Goal: Communication & Community: Answer question/provide support

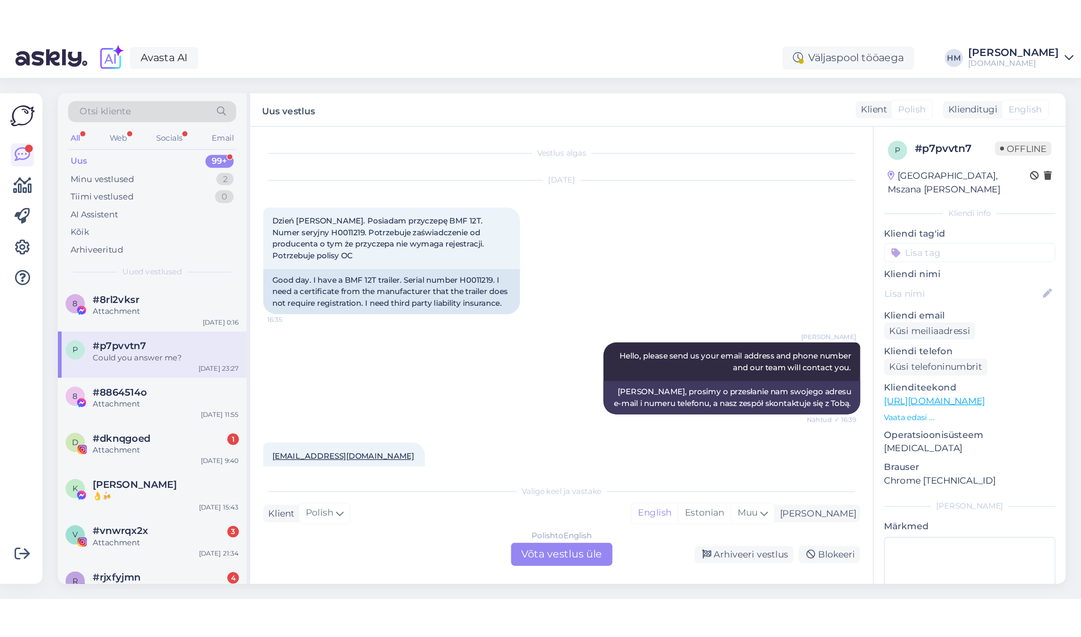
scroll to position [311, 0]
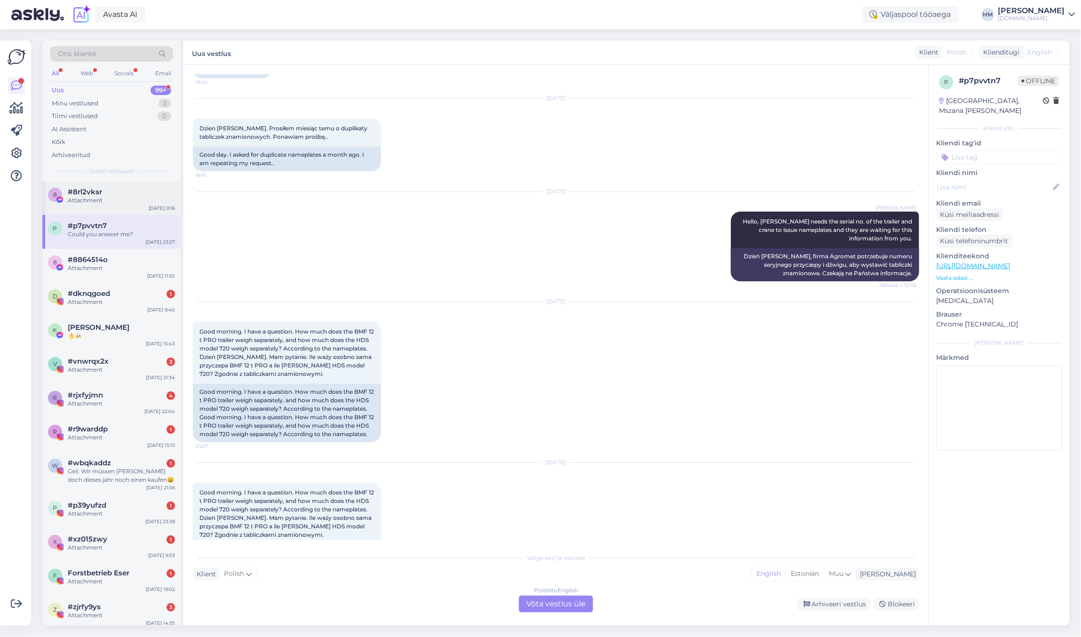
click at [93, 189] on span "#8rl2vksr" at bounding box center [85, 192] width 34 height 8
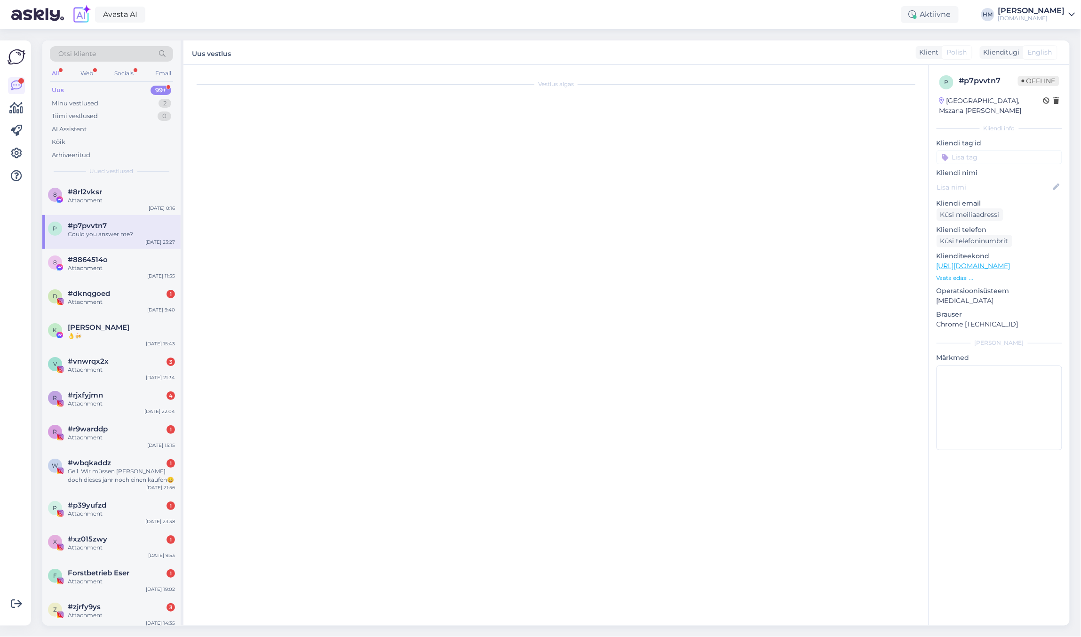
scroll to position [0, 0]
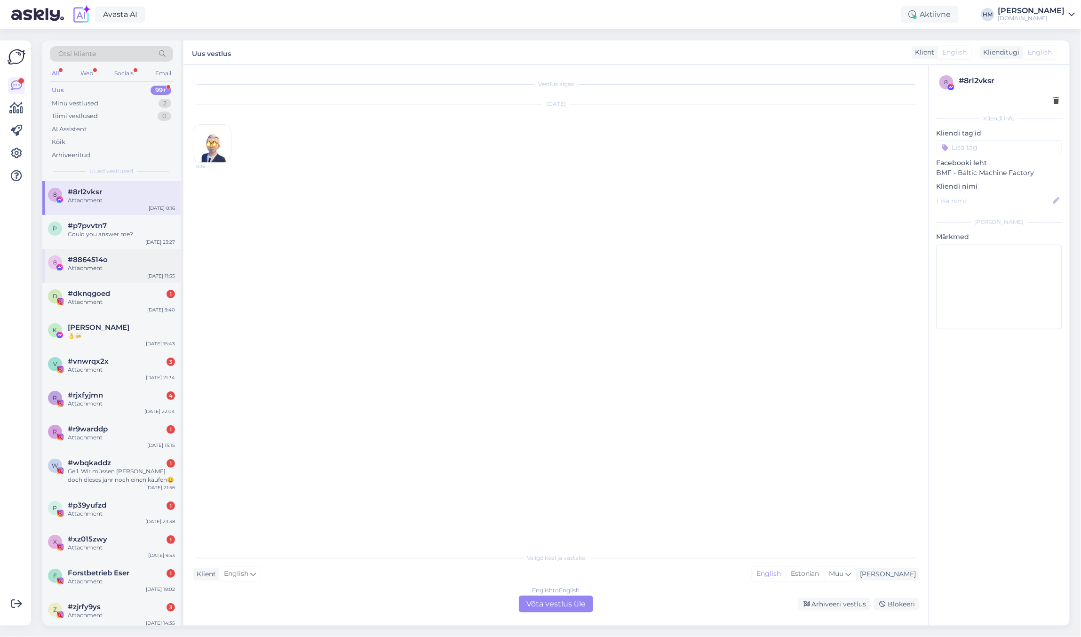
click at [100, 268] on div "Attachment" at bounding box center [121, 268] width 107 height 8
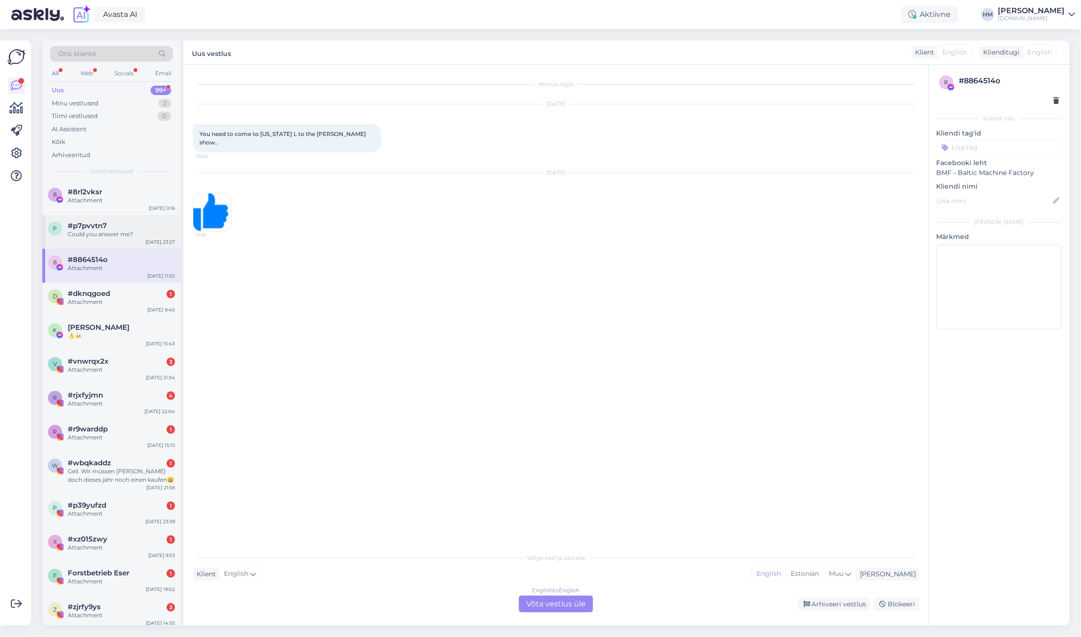
click at [89, 231] on div "Could you answer me?" at bounding box center [121, 234] width 107 height 8
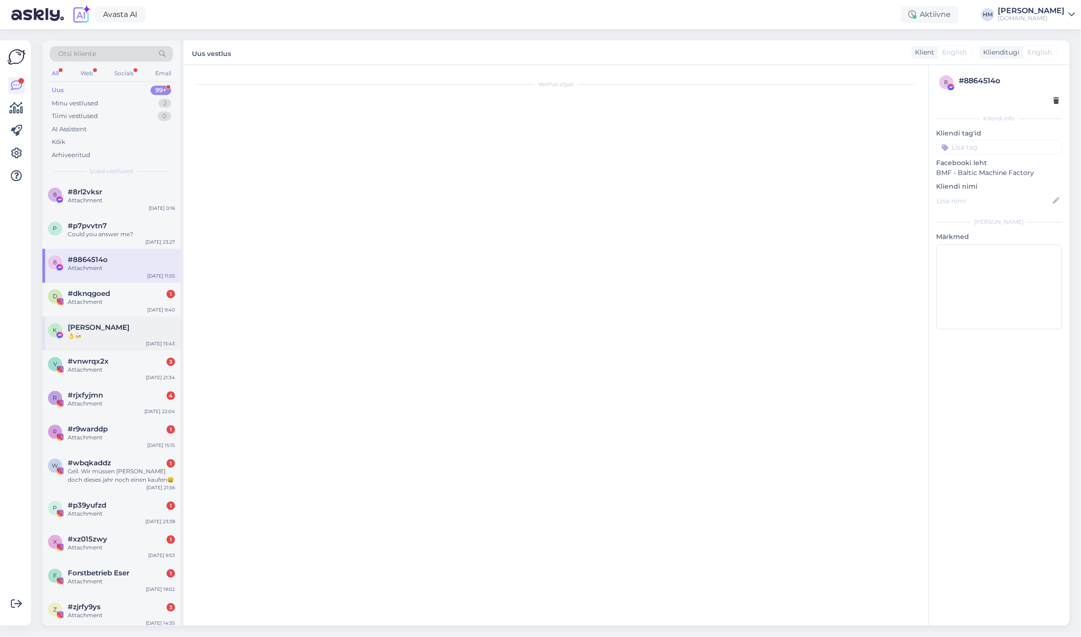
scroll to position [492, 0]
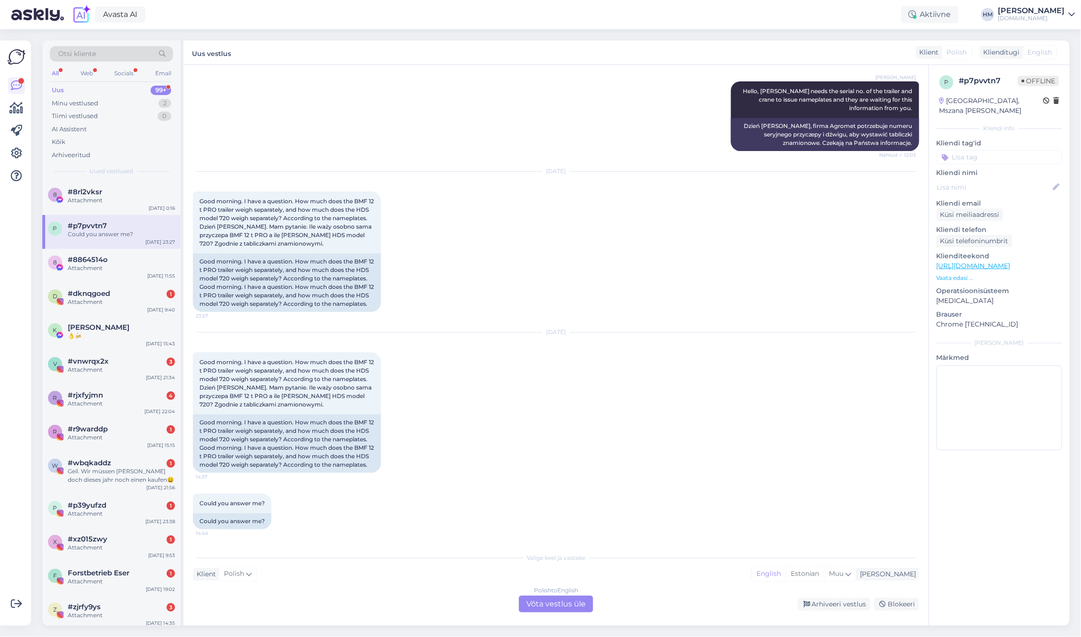
click at [379, 412] on div "Valige keel ja vastake" at bounding box center [556, 558] width 726 height 8
click at [374, 412] on div "Klient Polish Mina English Estonian Muu" at bounding box center [556, 574] width 726 height 13
click at [311, 412] on div "Klient Polish Mina English Estonian Muu" at bounding box center [556, 574] width 726 height 13
click at [577, 412] on div "Polish to English Võta vestlus üle" at bounding box center [556, 604] width 74 height 17
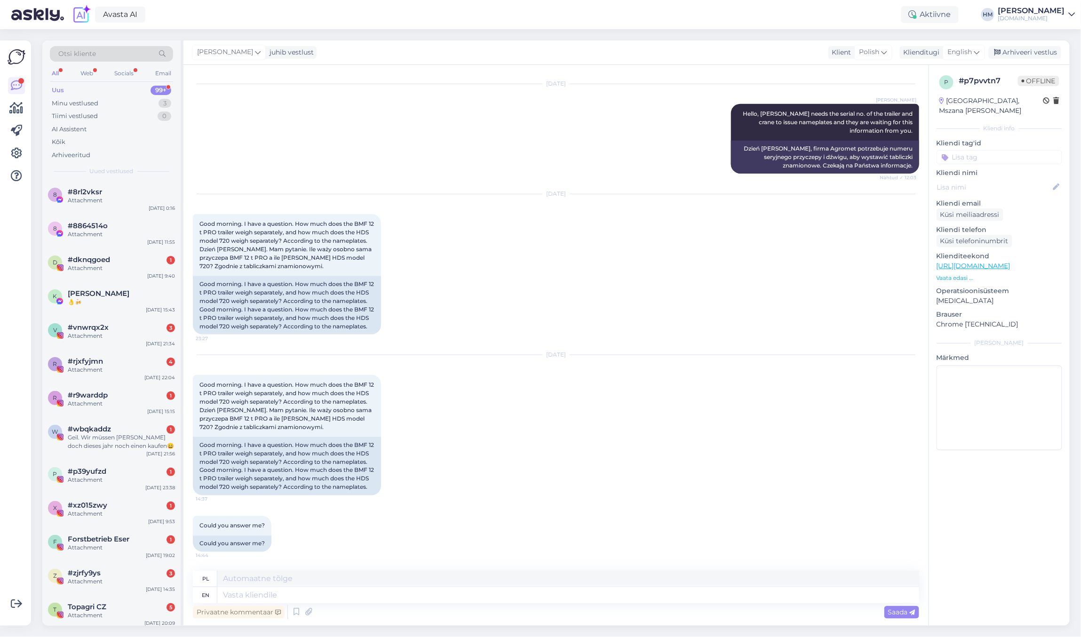
scroll to position [469, 0]
click at [247, 412] on textarea at bounding box center [568, 579] width 702 height 16
click at [248, 412] on textarea at bounding box center [568, 595] width 702 height 16
click at [792, 412] on textarea at bounding box center [568, 595] width 702 height 16
type textarea "Hi,"
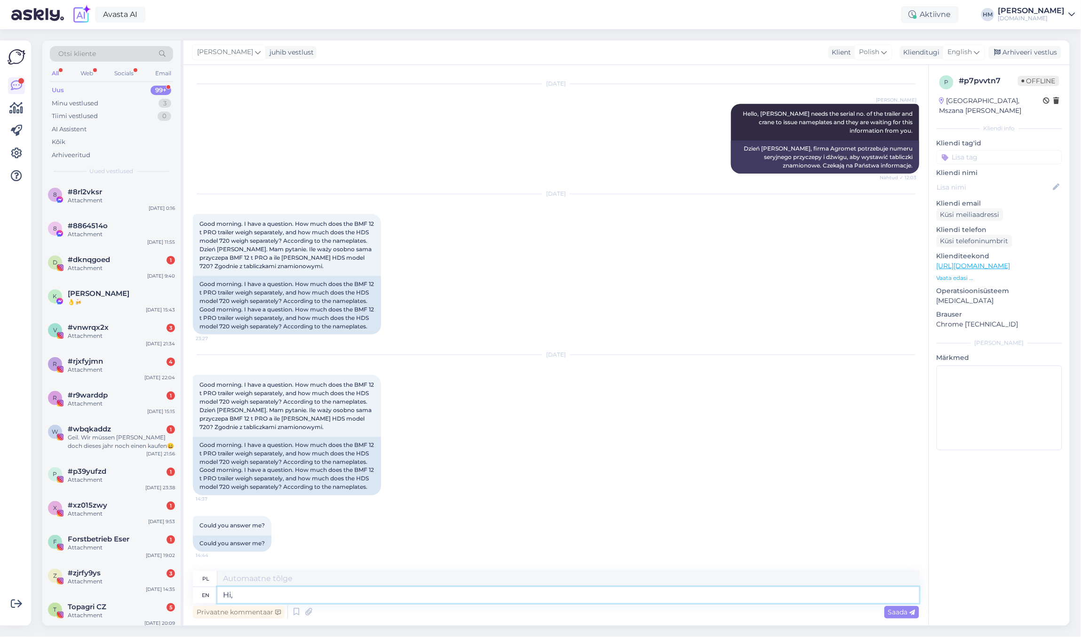
type textarea "Cześć,"
type textarea "Hi, it"
type textarea "Cześć, to jest"
type textarea "Hi, it depends"
type textarea "Cześć, to zależy"
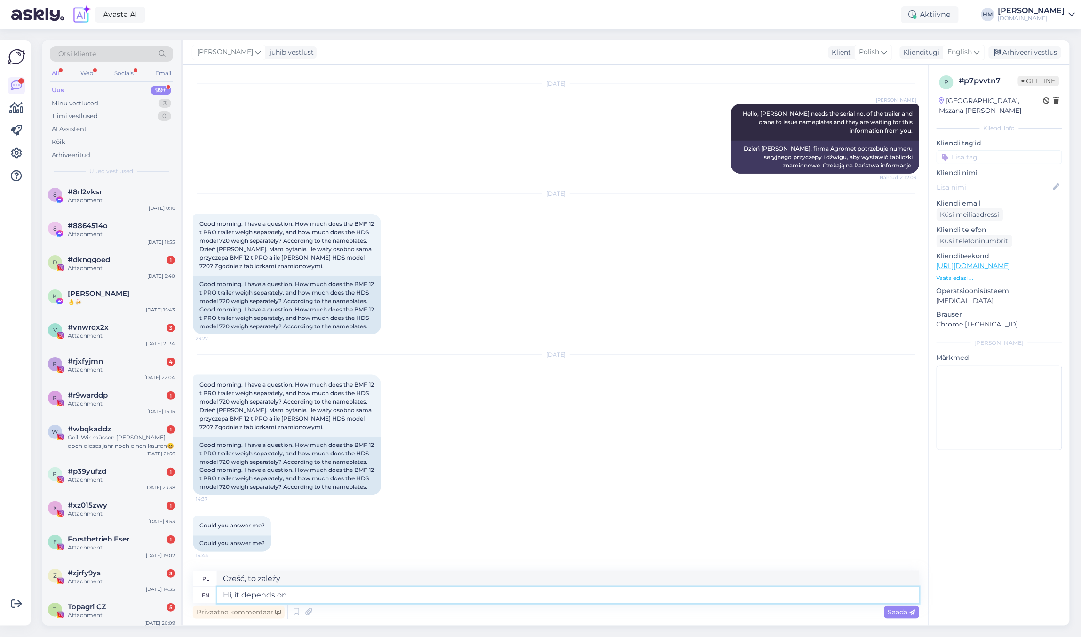
type textarea "Hi, it depends on"
type textarea "Cześć, to zależy od"
type textarea "Hi, it depends on your"
type textarea "Cześć, to zależy od Ciebie"
type textarea "Hi, it depends on your [PERSON_NAME]"
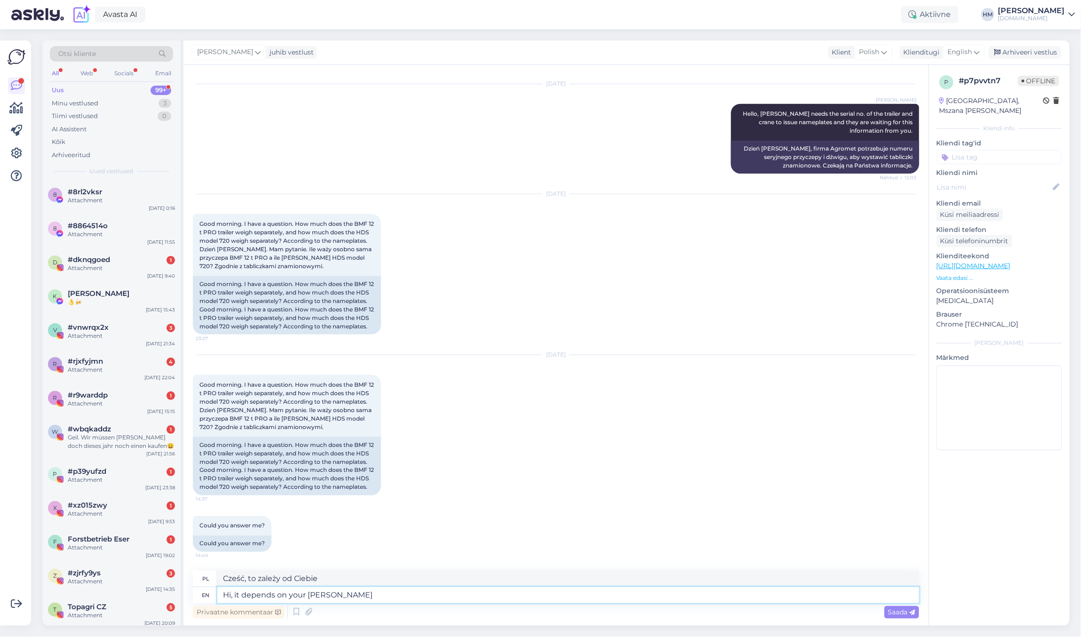
type textarea "Cześć, to zależy od Twojego wyboru"
click at [354, 412] on div "Privaatne kommentaar Saada" at bounding box center [556, 612] width 726 height 18
click at [357, 412] on textarea "Hi, it depends on your [PERSON_NAME]" at bounding box center [568, 595] width 702 height 16
type textarea "Hi, it depends on your choice of wheels, nu"
type textarea "Cześć, to zależy od wyboru kół,"
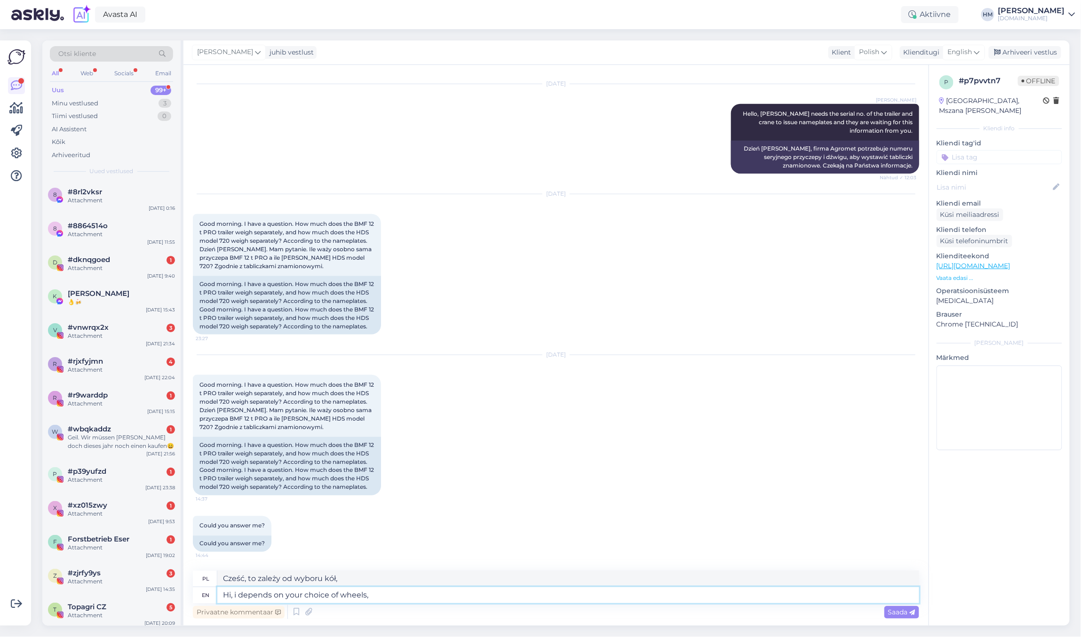
type textarea "Hi, depends on your choice of wheels,"
type textarea "Cześć, to zależy od wyboru kół,"
type textarea "Hi, the e depends on your choice of wheels,"
type textarea "Cześć, to zależy od wyboru kół,"
type textarea "Hi, the exa depends on your choice of wheels,"
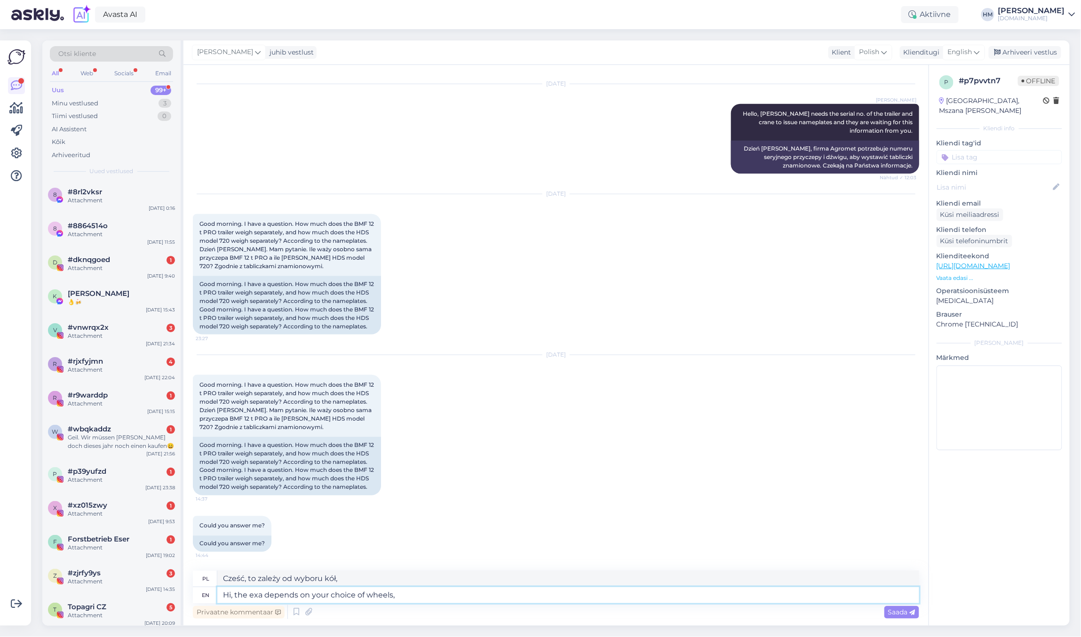
type textarea "Cześć, wynik zależy od wyboru kół,"
type textarea "Hi, the exac depends on your choice of wheels,"
type textarea "Cześć, dokładnie zależy od wyboru kół,"
type textarea "Hi, the exact depends on your choice of wheels,"
type textarea "Cześć, to zależy dokładnie od wyboru kół,"
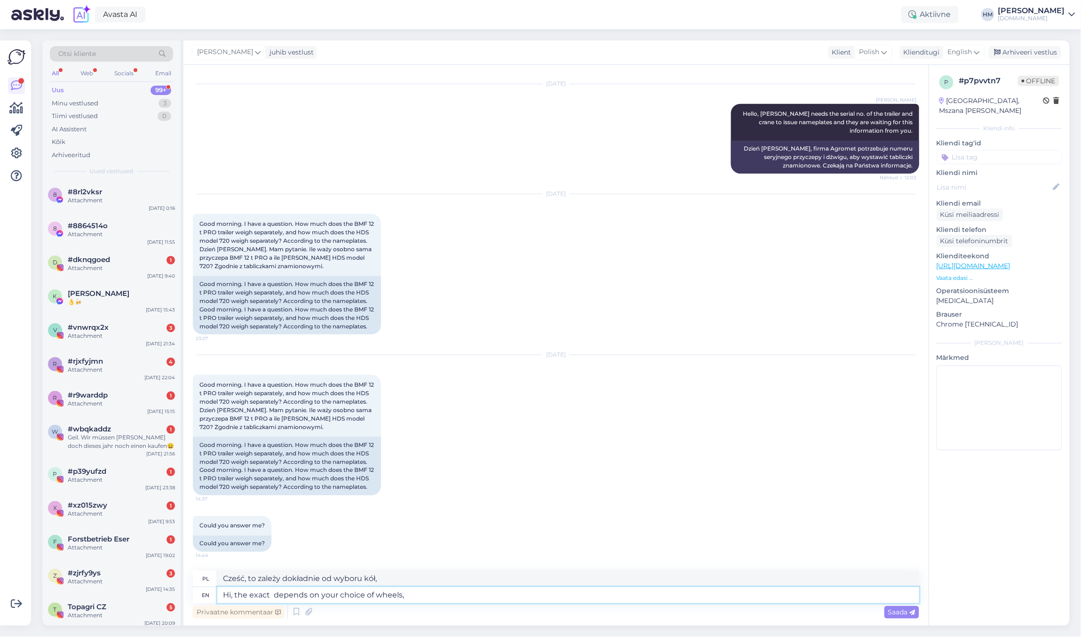
type textarea "Hi, the exact w depends on your choice of wheels,"
type textarea "Cześć, dokładne w zależy od wyboru kół,"
type textarea "Hi, the exact wei depends on your choice of wheels,"
type textarea "Cześć, dokładna cena zależy od wyboru kół,"
type textarea "Hi, the exact weight depends on your choice of wheels,"
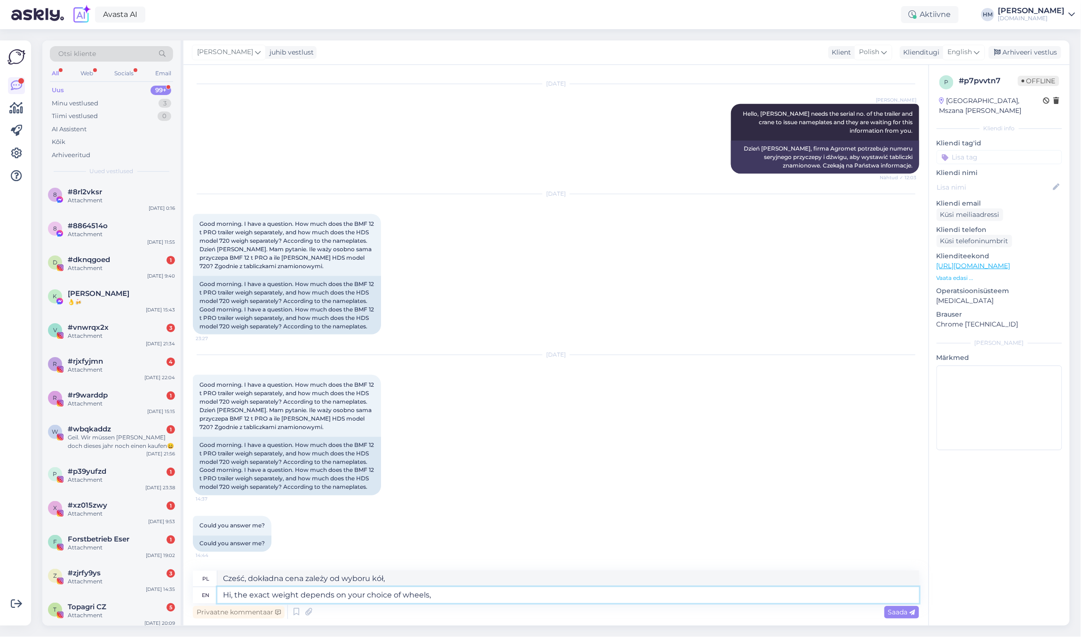
type textarea "Cześć, dokładna waga zależy od wyboru kół,"
type textarea "Hi, the exact weight depends on your choice of wheels, b"
type textarea "Cześć, dokładna waga zależy od wyboru kół, b"
type textarea "Hi, the exact weight depends on your choice of wheels, but"
type textarea "Cześć, dokładna waga zależy od wyboru kół, ale"
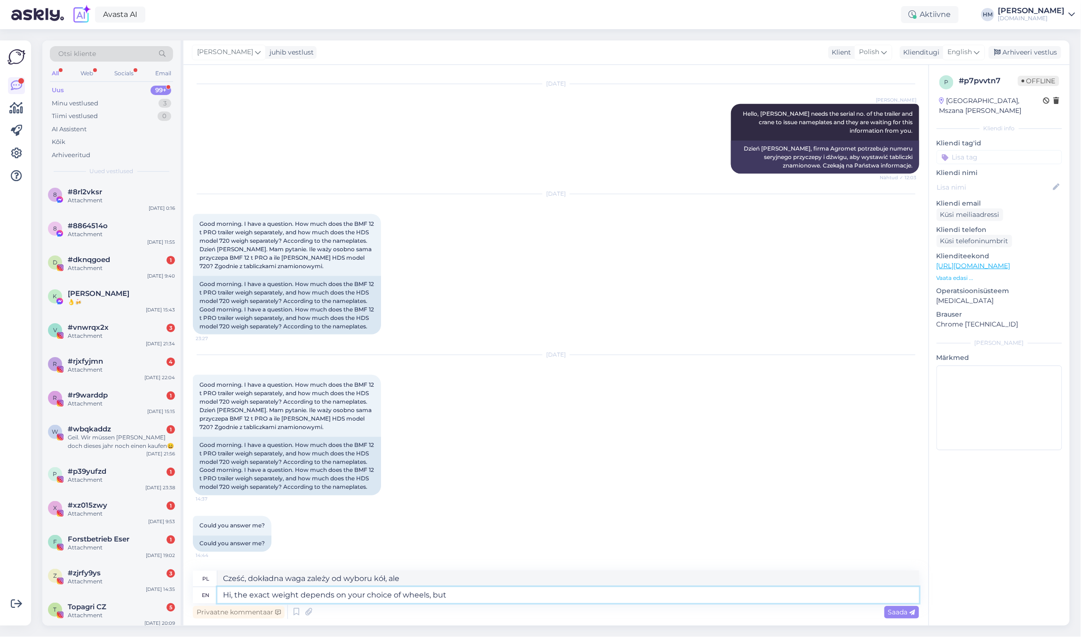
type textarea "Hi, the exact weight depends on your choice of wheels, but i"
type textarea "Cześć, dokładna waga zależy od wyboru kół, ale ja"
type textarea "Hi, the exact weight depends on your choice of wheels, but it"
type textarea "Cześć, dokładna waga zależy od wyboru kół, ale"
type textarea "Hi, the exact weight depends on your choice of wheels, but it is"
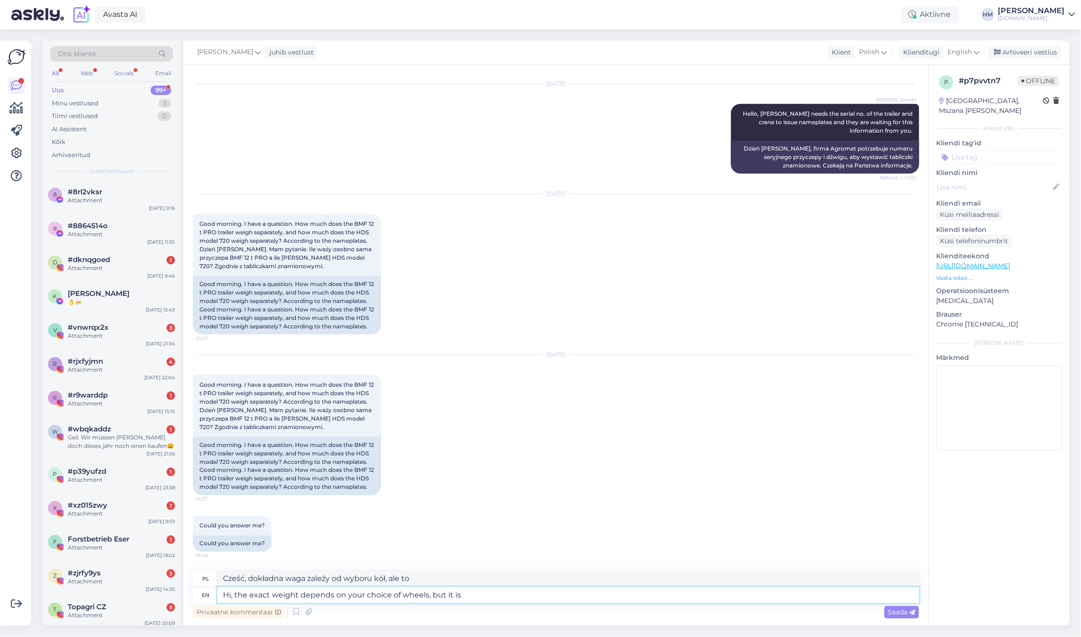
type textarea "Cześć, dokładna waga zależy od wyboru kół, ale to jest"
type textarea "Hi, the exact weight depends on your choice of wheels, but it is abo"
type textarea "Cześć, dokładna waga zależy od wyboru kół, ale wynosi [PERSON_NAME]"
click at [296, 412] on textarea "Hi, the exact weight depends on your choice of wheels, but it is about" at bounding box center [568, 595] width 702 height 16
type textarea "Hi, the exact weight of depends on your choice of wheels, but it is about"
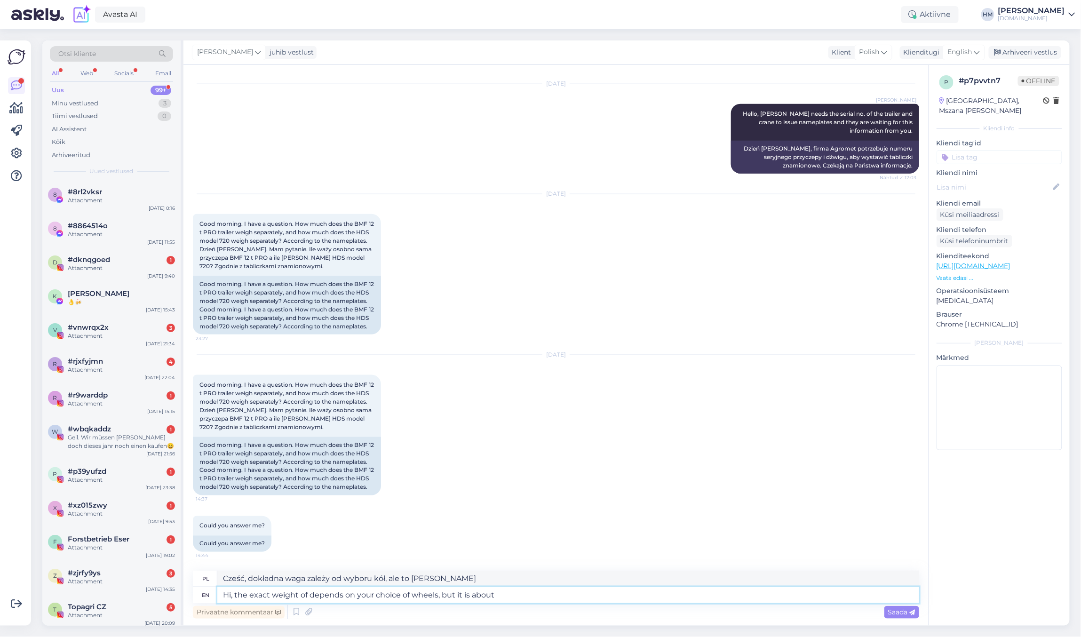
type textarea "Cześć, dokładna waga zależy od wyboru kół, ale wynosi [PERSON_NAME]"
type textarea "Hi, the exact weight of tr depends on your choice of wheels, but it is about"
type textarea "Cześć, dokładna waga zależy od wyboru kół, ale to [PERSON_NAME]"
type textarea "Hi, the exact weight of tra depends on your choice of wheels, but it is about"
type textarea "Cześć, dokładna waga tr zależy od wyboru kół, ale wynosi [PERSON_NAME]"
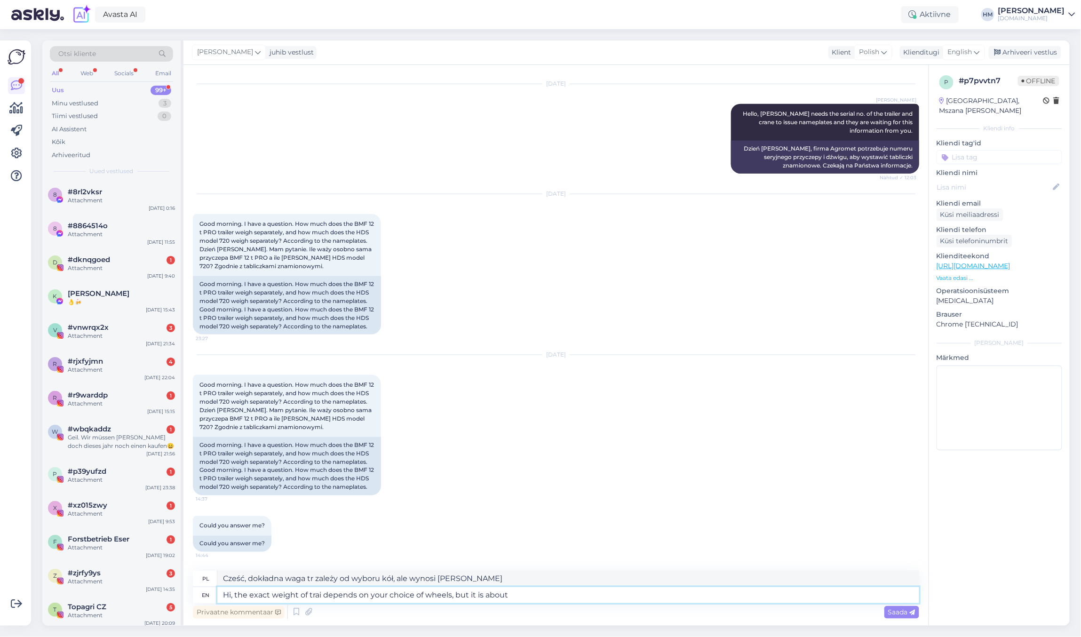
type textarea "Hi, the exact weight of trail depends on your choice of wheels, but it is about"
type textarea "Cześć, dokładna waga tra zależy od wyboru kół, ale to [PERSON_NAME]"
type textarea "Hi, the exact weight of traile depends on your choice of wheels, but it is about"
type textarea "Cześć, dokładna waga przyczepy zależy od wyboru kół, ale wynosi [PERSON_NAME]"
type textarea "Hi, the exact weight of trailer depends on your choice of wheels, but it is abo…"
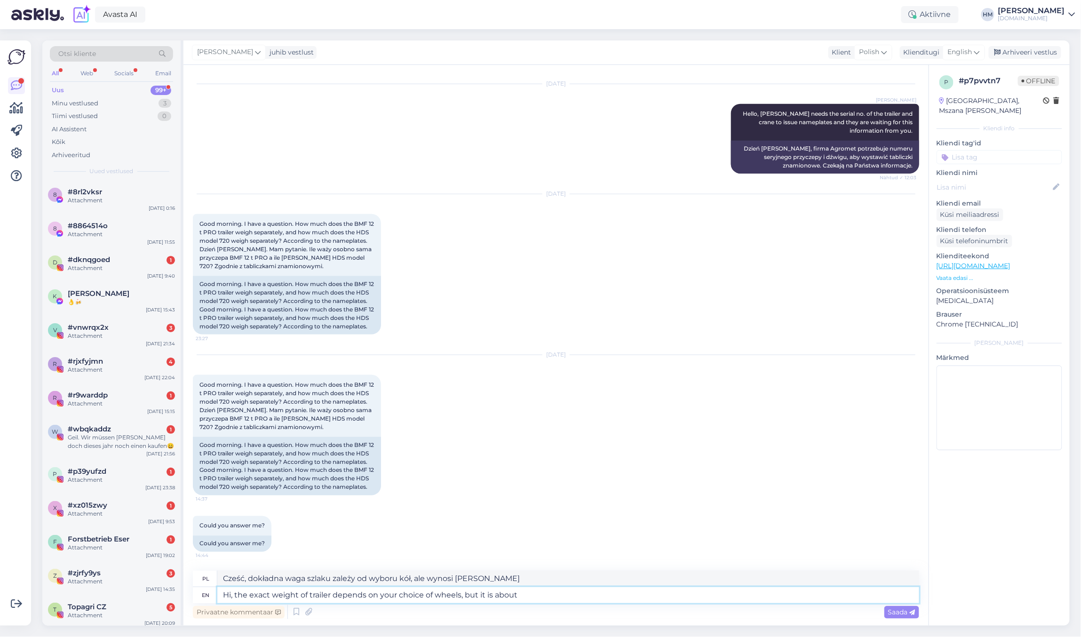
type textarea "Cześć, dokładna waga przyczepy zależy od wyboru kół, ale wynosi [PERSON_NAME]"
click at [534, 412] on textarea "Hi, the exact weight of trailer depends on your choice of wheels, but it is abo…" at bounding box center [568, 595] width 702 height 16
click at [332, 412] on textarea "Hi, the exact weight of trailer depends on your choice of wheels, but it is abo…" at bounding box center [568, 595] width 702 height 16
type textarea "Hi, the exact weight of trailer alon depends on your choice of wheels, but it i…"
type textarea "Cześć, dokładna waga przyczepy zależy również od wyboru kół, ale wynosi [PERSON…"
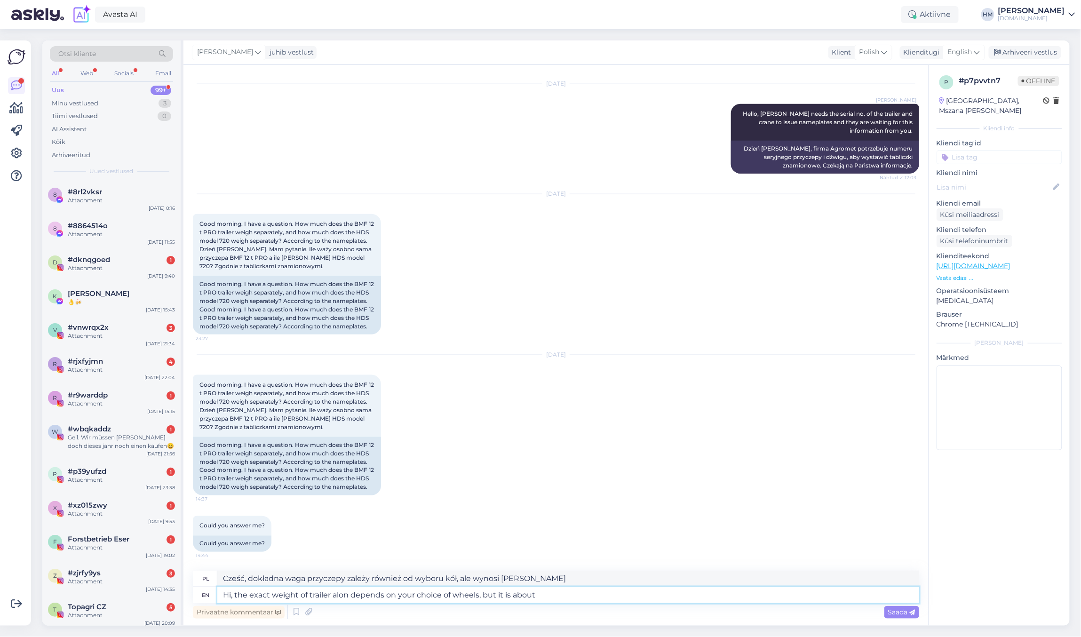
type textarea "Hi, the exact weight of trailer alone depends on your choice of wheels, but it …"
type textarea "Cześć, dokładna waga przyczepy zależy od wyboru kół, ale to [PERSON_NAME]"
click at [576, 412] on textarea "Hi, the exact weight of trailer alone depends on your choice of wheels, but it …" at bounding box center [568, 595] width 702 height 16
paste textarea "2500 kg"
type textarea "Hi, the exact weight of trailer alone depends on your choice of wheels, but it …"
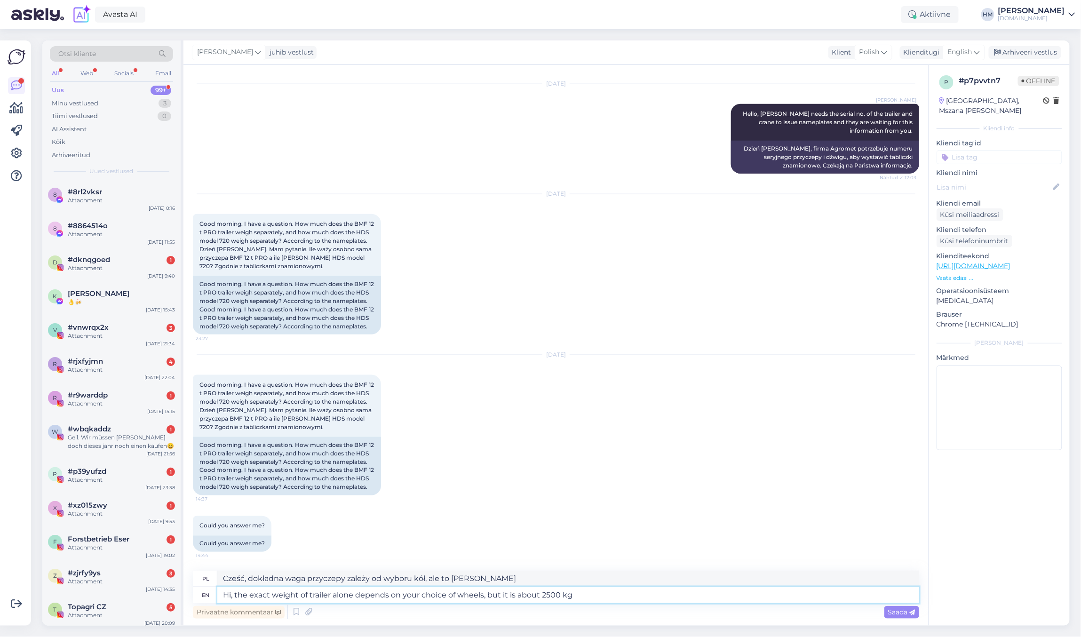
type textarea "Cześć, dokładna waga przyczepy zależy od wyboru kół, ale wynosi [PERSON_NAME] 2…"
type textarea "Hi, the exact weight of trailer alone depends on your choice of wheels, but it …"
type textarea "Cześć, dokładna waga samej przyczepy zależy od wyboru kół, ale wynosi [PERSON_N…"
click at [661, 412] on textarea "Hi, the exact weight of trailer alone depends on your choice of wheels, but it …" at bounding box center [568, 595] width 702 height 16
paste textarea "720 tõstuk [PERSON_NAME] haaratsita ja rotaatorita 675 kg."
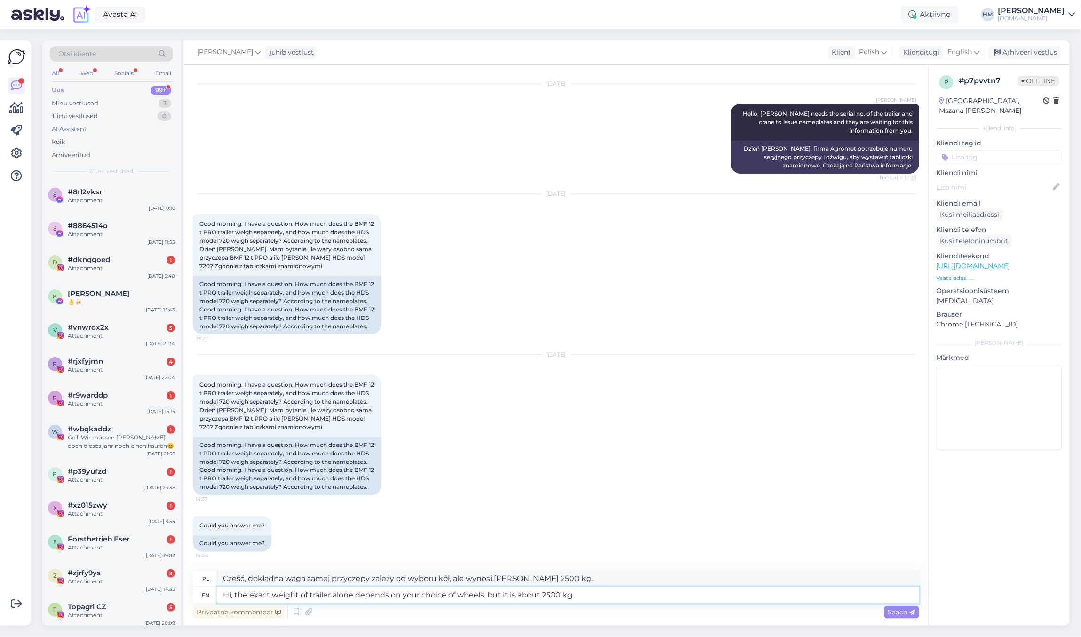
type textarea "Hi, the exact weight of trailer alone depends on your choice of wheels, but it …"
type textarea "Cześć, dokładna waga samej przyczepy zależy od wyboru kół, ale wynosi [PERSON_N…"
click at [590, 412] on textarea "Hi, the exact weight of trailer alone depends on your choice of wheels, but it …" at bounding box center [568, 595] width 702 height 16
type textarea "Hi, the exact weight of trailer alone depends on your choice of wheels, but it …"
type textarea "Cześć, dokładna waga samej przyczepy zależy od wyboru kół, ale wynosi [PERSON_N…"
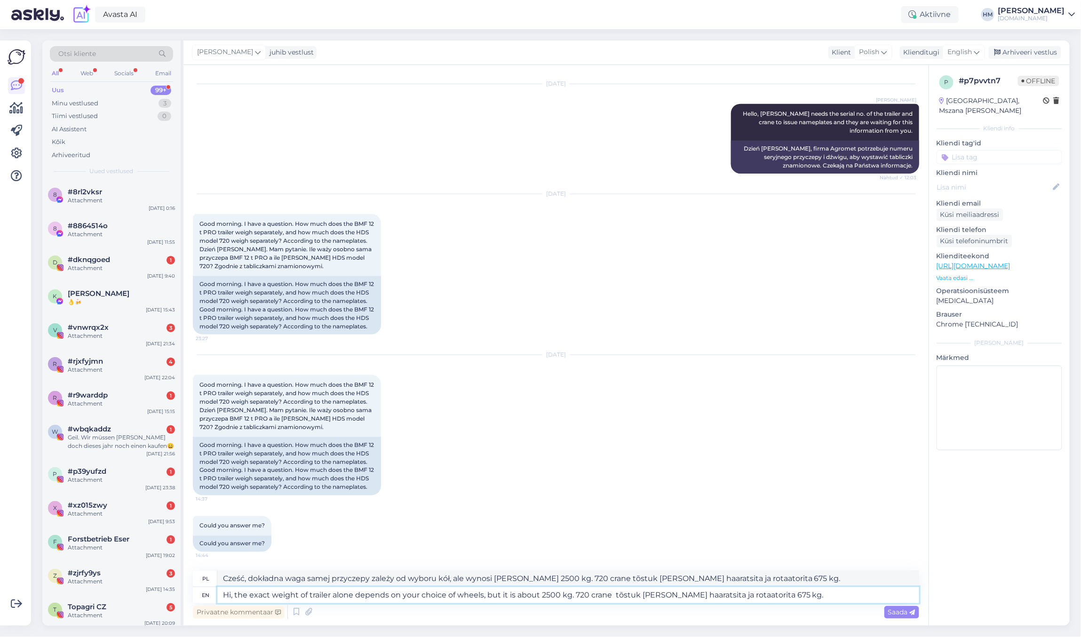
click at [333, 412] on textarea "Hi, the exact weight of trailer alone depends on your choice of wheels, but it …" at bounding box center [568, 595] width 702 height 16
click at [614, 412] on textarea "Hi, the exact weight of trailer alone depends on your choice of wheels, but it …" at bounding box center [568, 595] width 702 height 16
type textarea "Hi, the exact weight of trailer alone depends on your choice of wheels, but it …"
type textarea "Cześć, dokładna waga samej przyczepy zależy od wyboru kół, ale wynosi [PERSON_N…"
type textarea "Hi, the exact weight of trailer alone depends on your choice of wheels, but it …"
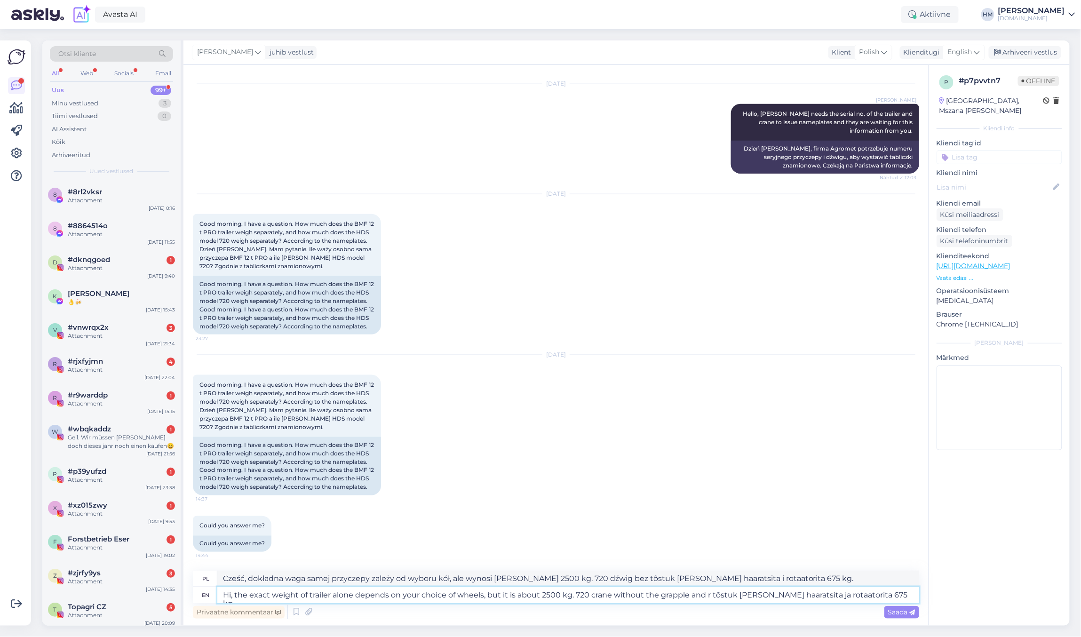
type textarea "Cześć, dokładna waga samej przyczepy zależy od wyboru kół, ale wynosi [PERSON_N…"
type textarea "Hi, the exact weight of trailer alone depends on your choice of wheels, but it …"
type textarea "Cześć, dokładna waga samej przyczepy zależy od wyboru kół, ale wynosi [PERSON_N…"
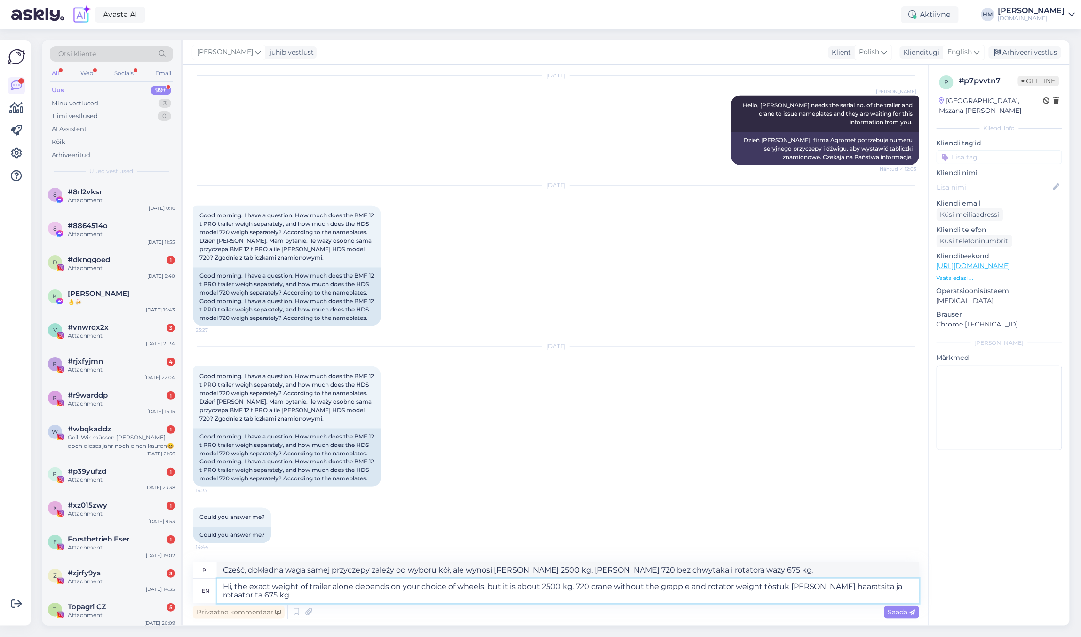
type textarea "Hi, the exact weight of trailer alone depends on your choice of wheels, but it …"
type textarea "Cześć, dokładna waga samej przyczepy zależy od wyboru kół, ale wynosi [PERSON_N…"
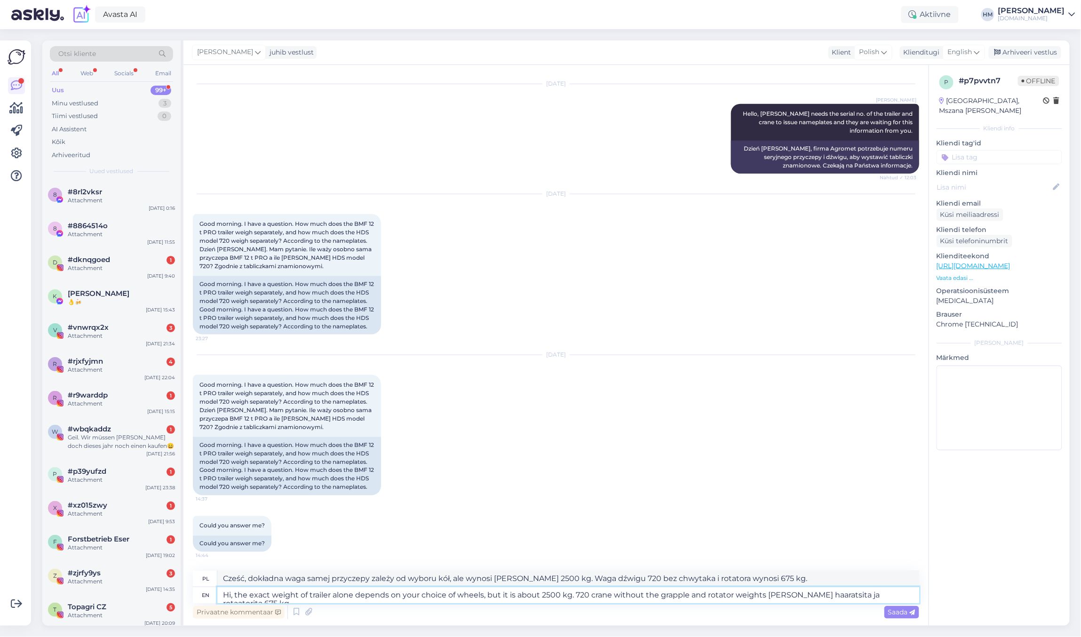
scroll to position [469, 0]
type textarea "Hi, the exact weight of trailer alone depends on your choice of wheels, but it …"
type textarea "Cześć, dokładna waga samej przyczepy zależy od wyboru kół, ale wynosi [PERSON_N…"
type textarea "Hi, the exact weight of trailer alone depends on your choice of wheels, but it …"
click at [792, 412] on span "Saada" at bounding box center [901, 612] width 27 height 8
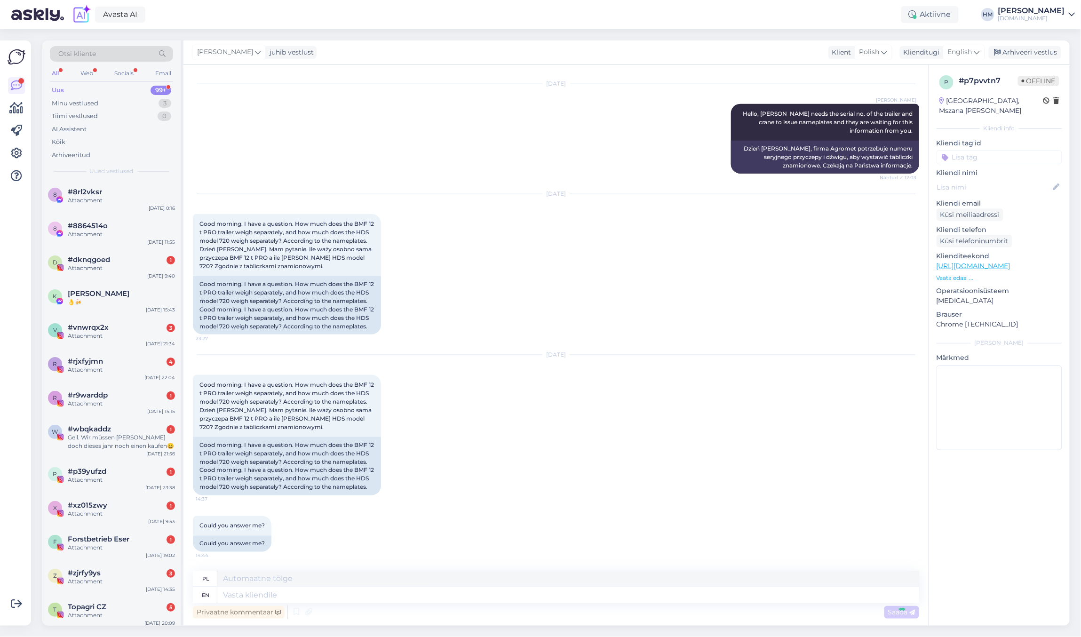
scroll to position [579, 0]
